Goal: Transaction & Acquisition: Book appointment/travel/reservation

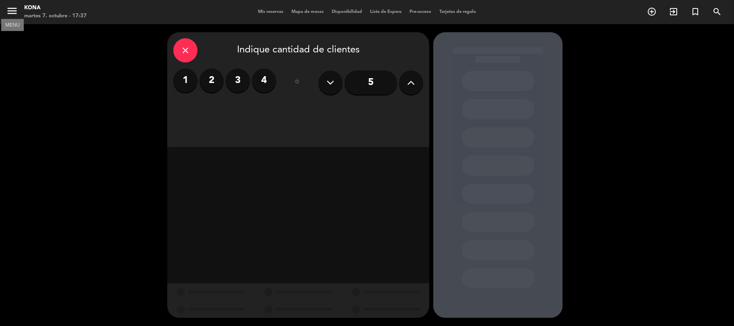
click at [7, 5] on icon "menu" at bounding box center [12, 11] width 12 height 12
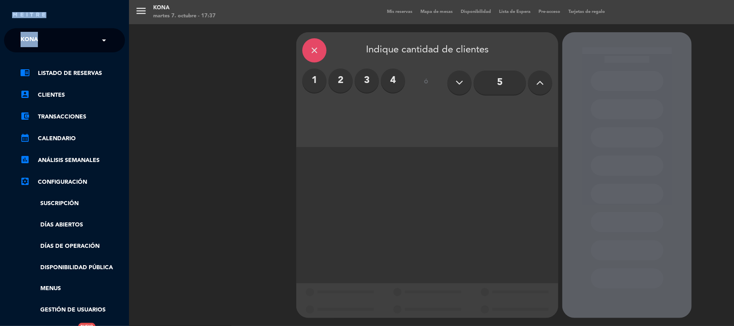
click at [7, 5] on div "close" at bounding box center [64, 12] width 129 height 24
click at [63, 73] on link "chrome_reader_mode Listado de Reservas" at bounding box center [72, 74] width 105 height 10
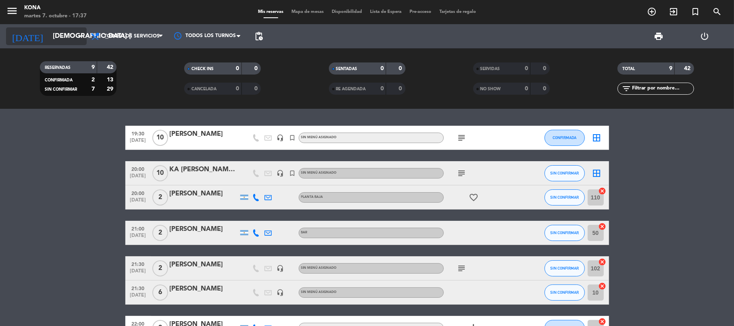
click at [61, 35] on input "[DEMOGRAPHIC_DATA] [DATE]" at bounding box center [92, 37] width 87 height 16
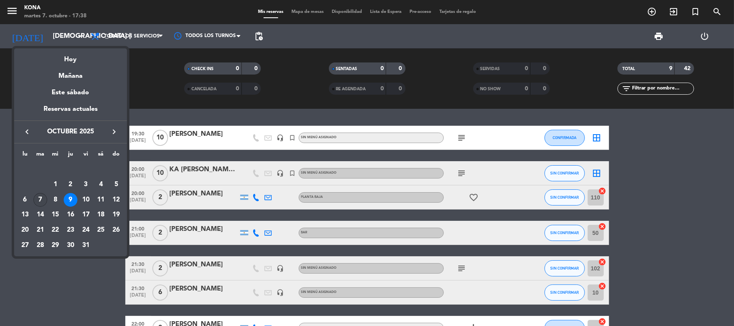
click at [38, 199] on div "7" at bounding box center [40, 200] width 14 height 14
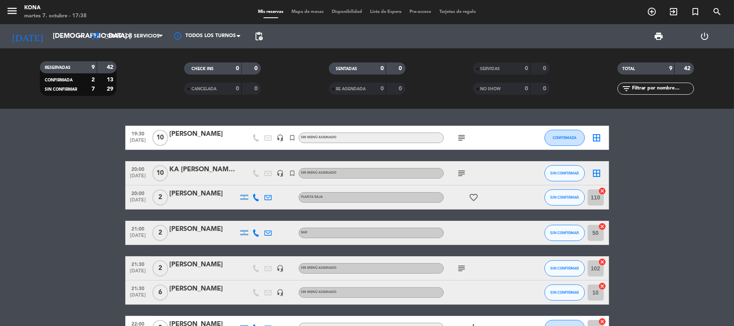
type input "[DATE] oct."
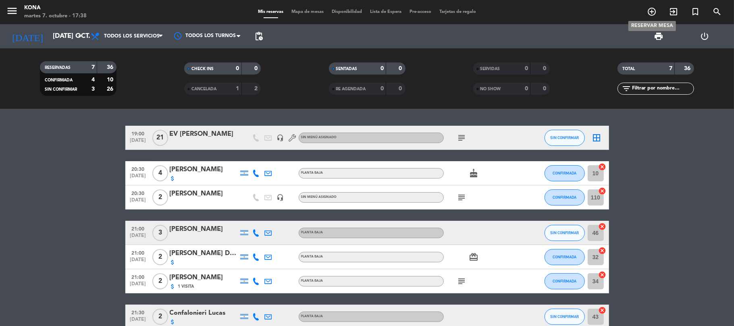
click at [658, 15] on span "add_circle_outline" at bounding box center [652, 12] width 22 height 14
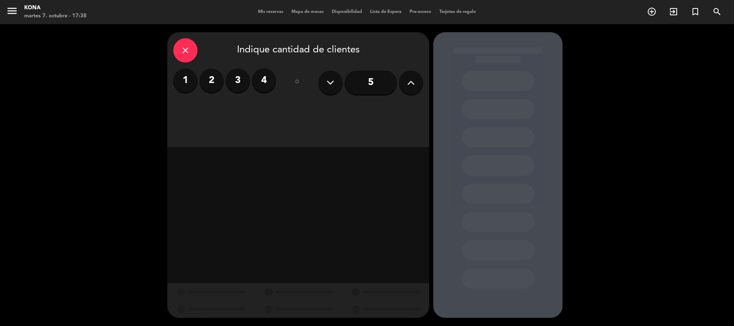
click at [209, 82] on label "2" at bounding box center [212, 81] width 24 height 24
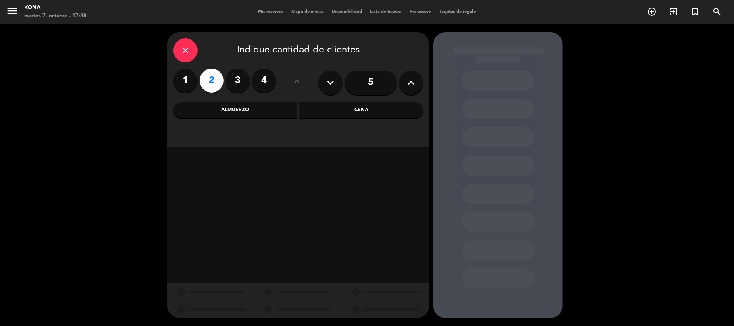
click at [373, 110] on div "Cena" at bounding box center [361, 110] width 124 height 16
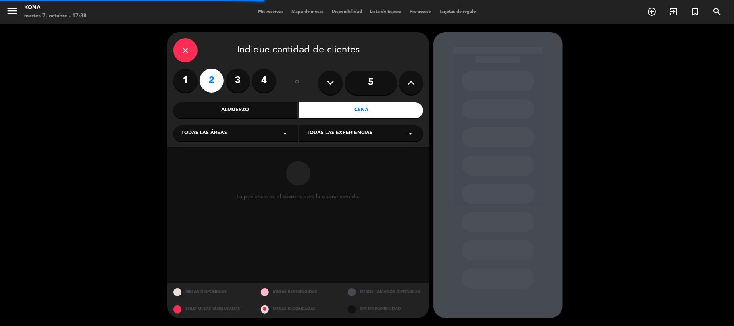
click at [247, 136] on div "Todas las áreas arrow_drop_down" at bounding box center [235, 133] width 125 height 16
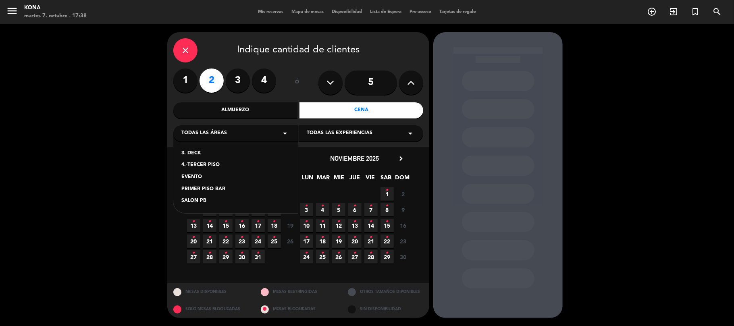
click at [199, 200] on div "SALON PB" at bounding box center [235, 201] width 108 height 8
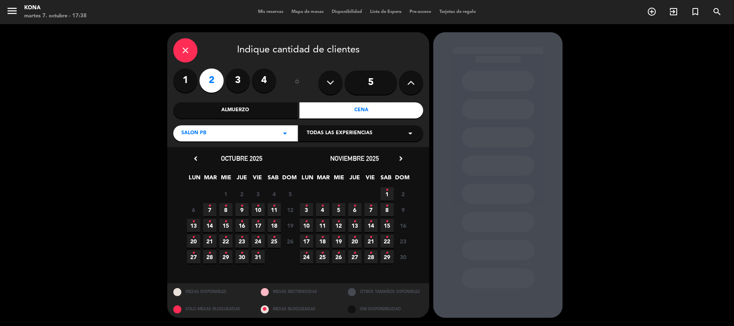
click at [210, 213] on span "7 •" at bounding box center [209, 209] width 13 height 13
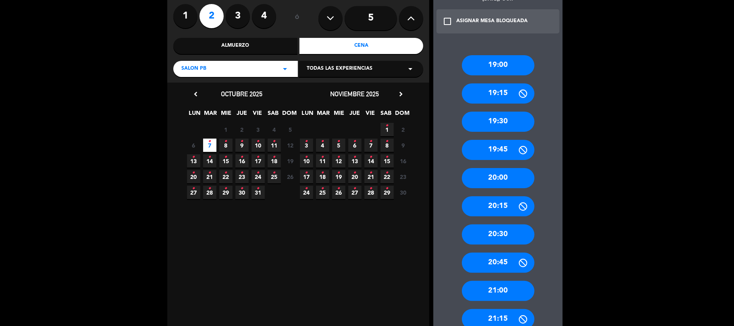
scroll to position [64, 0]
click at [494, 290] on div "21:00" at bounding box center [498, 291] width 73 height 20
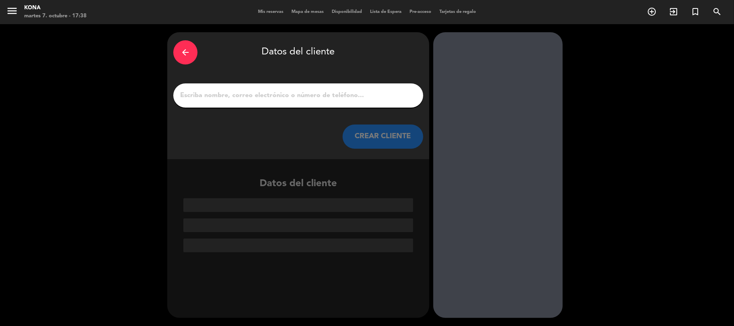
scroll to position [0, 0]
click at [321, 98] on input "1" at bounding box center [298, 95] width 238 height 11
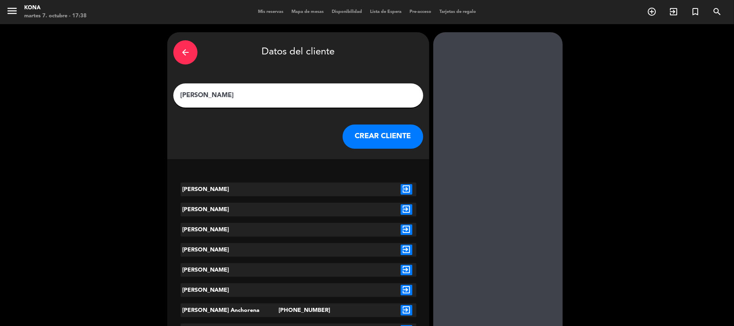
type input "[PERSON_NAME]"
click at [407, 191] on icon "exit_to_app" at bounding box center [407, 189] width 12 height 10
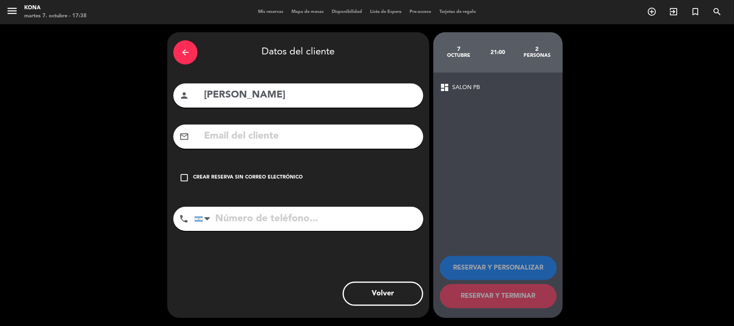
click at [279, 171] on div "check_box_outline_blank Crear reserva sin correo electrónico" at bounding box center [298, 178] width 250 height 24
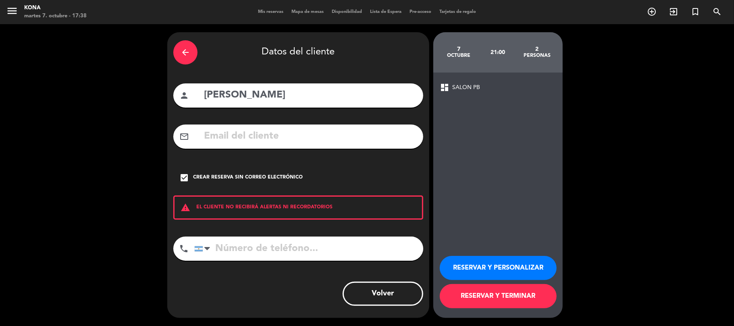
click at [497, 272] on button "RESERVAR Y PERSONALIZAR" at bounding box center [498, 268] width 117 height 24
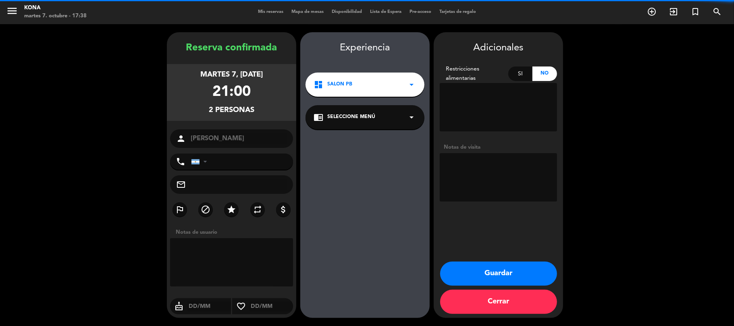
click at [474, 174] on textarea at bounding box center [498, 177] width 117 height 48
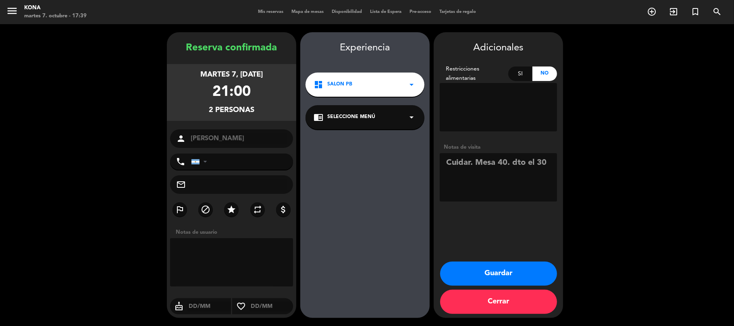
type textarea "Cuidar. Mesa 40. dto el 30"
click at [518, 274] on button "Guardar" at bounding box center [498, 274] width 117 height 24
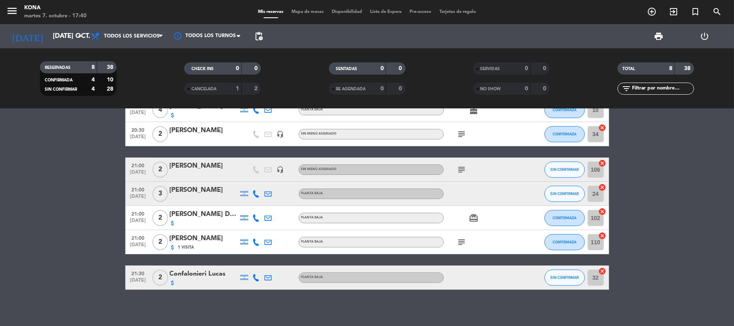
scroll to position [67, 0]
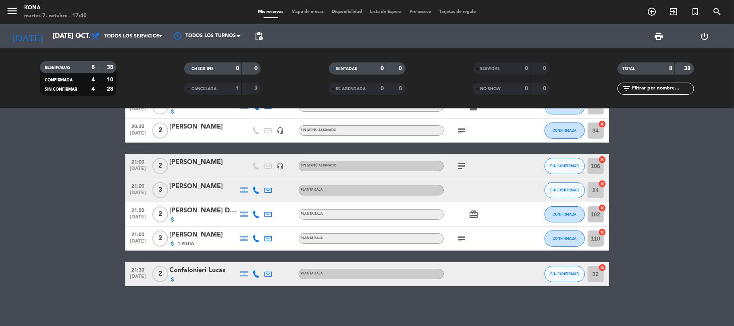
click at [89, 241] on bookings-row "19:00 [DATE] EV [PERSON_NAME] headset_mic Sin menú asignado subject SIN CONFIRM…" at bounding box center [367, 172] width 734 height 227
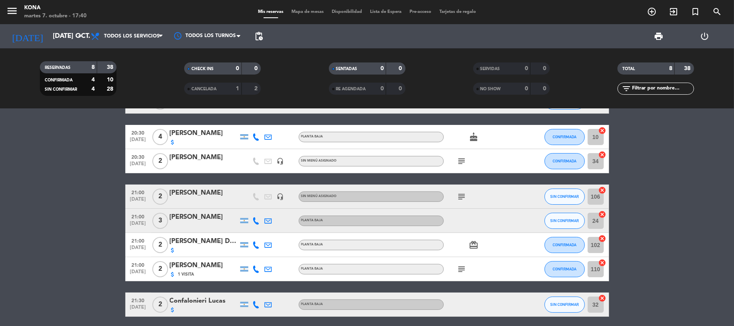
scroll to position [36, 0]
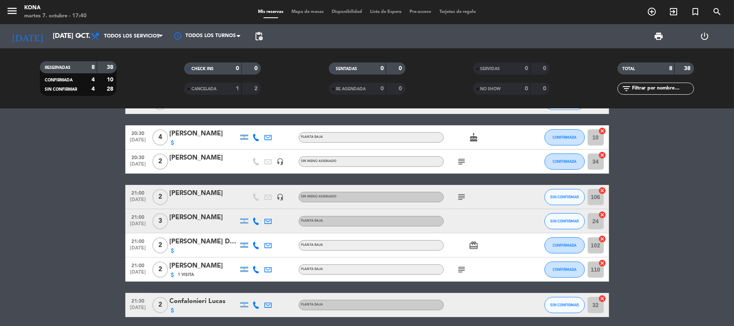
click at [460, 267] on icon "subject" at bounding box center [462, 270] width 10 height 10
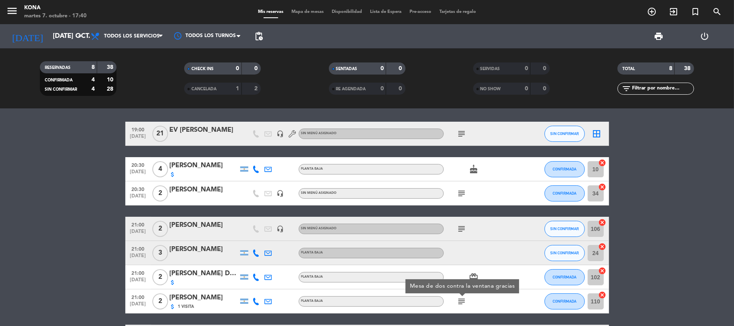
scroll to position [4, 0]
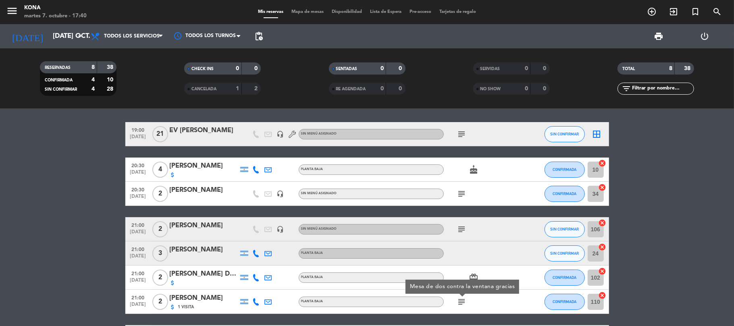
click at [92, 215] on bookings-row "19:00 [DATE] EV [PERSON_NAME] headset_mic Sin menú asignado subject SIN CONFIRM…" at bounding box center [367, 235] width 734 height 227
